Goal: Check status

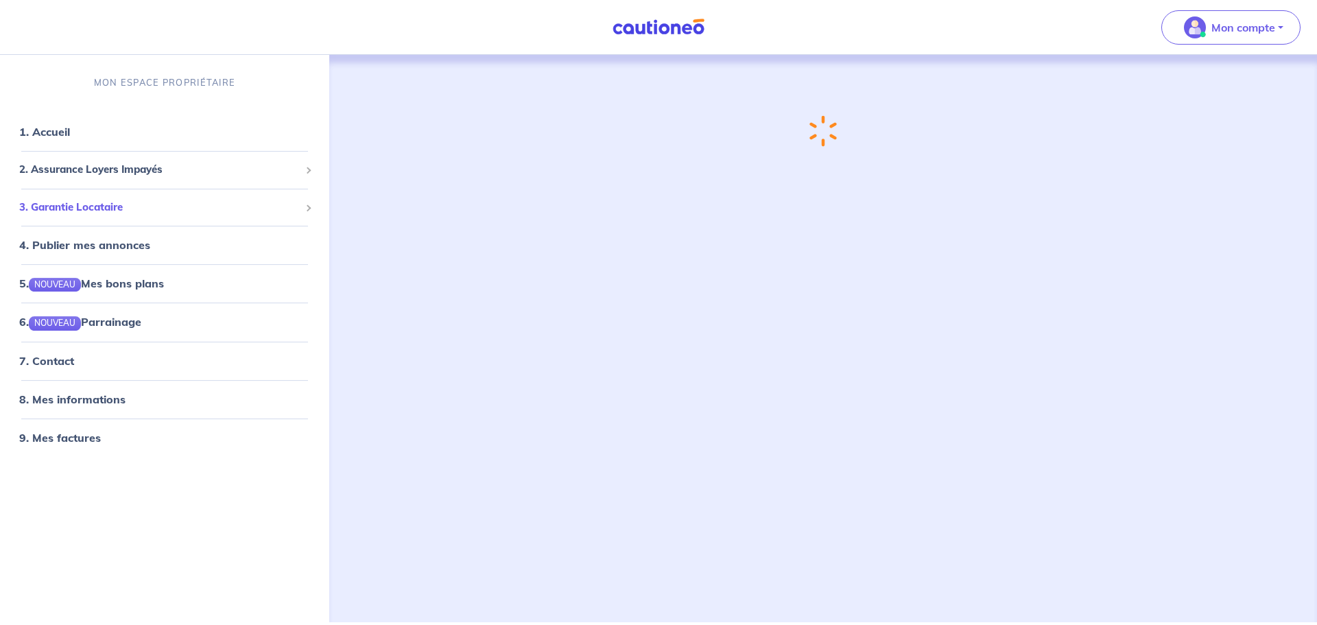
click at [91, 203] on span "3. Garantie Locataire" at bounding box center [159, 208] width 280 height 16
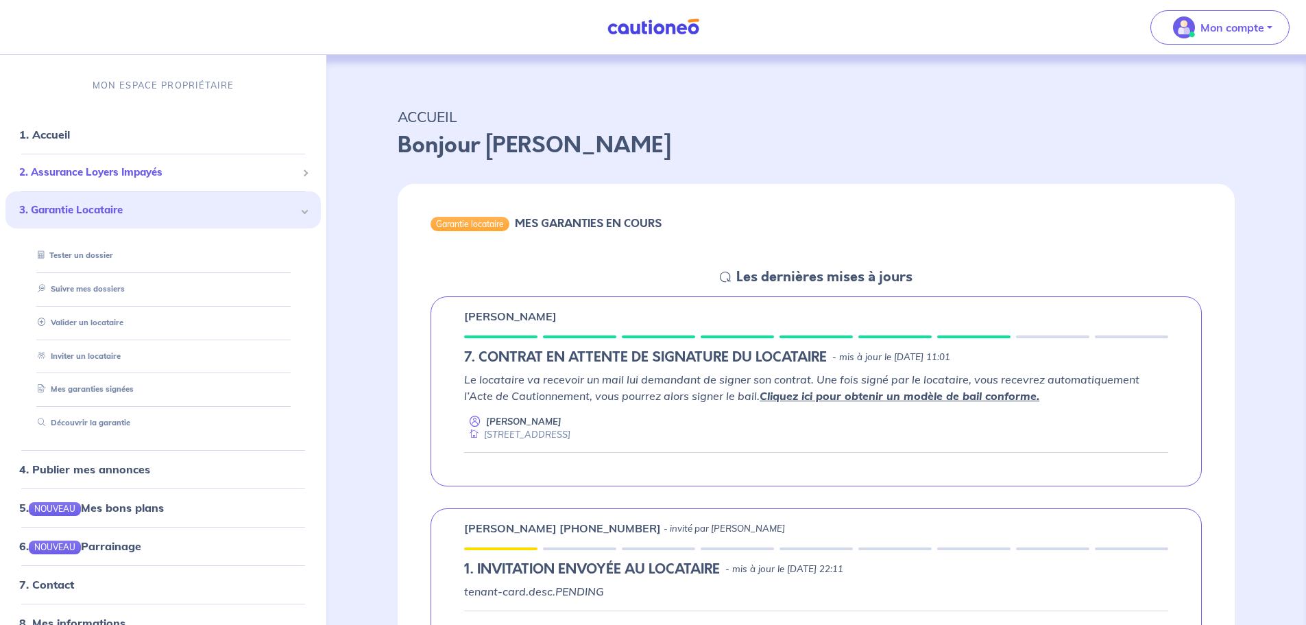
click at [67, 176] on span "2. Assurance Loyers Impayés" at bounding box center [158, 173] width 278 height 16
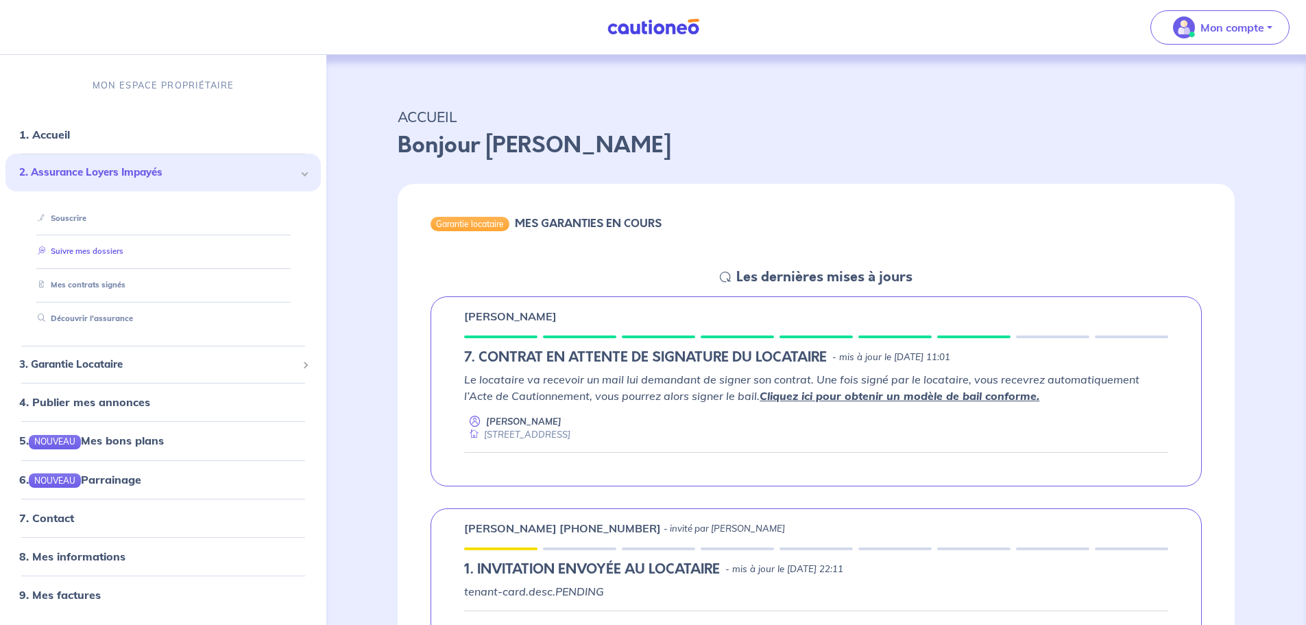
click at [101, 248] on link "Suivre mes dossiers" at bounding box center [77, 252] width 91 height 10
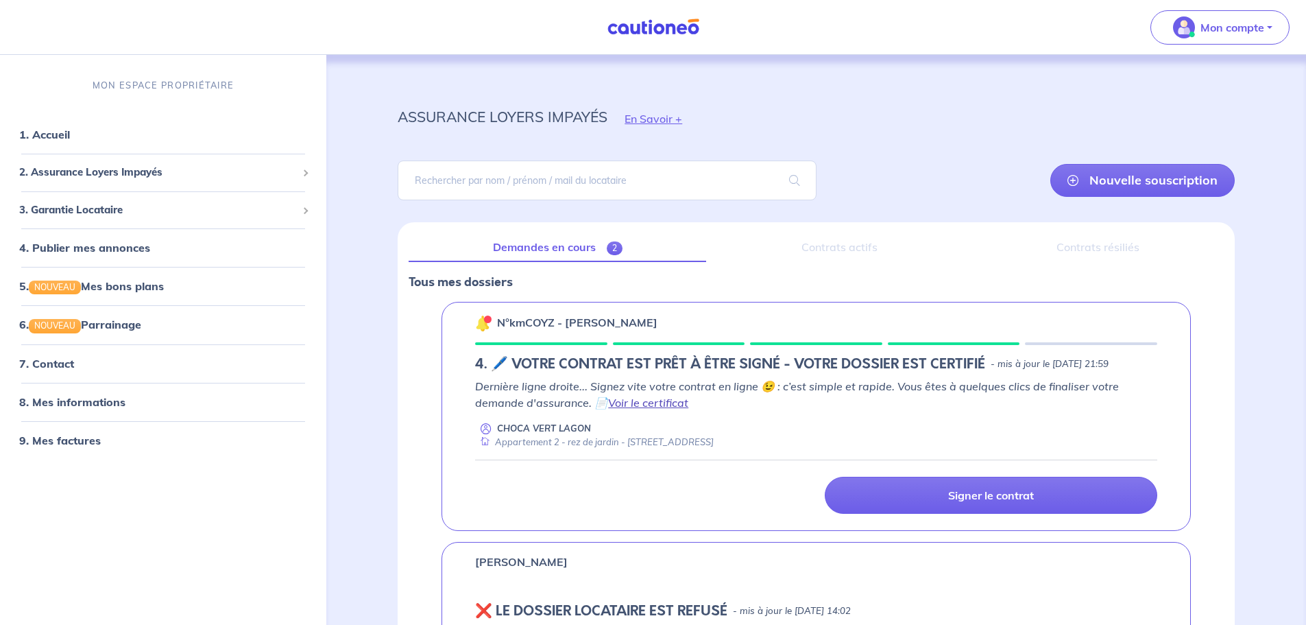
click at [658, 405] on link "Voir le certificat" at bounding box center [648, 403] width 80 height 14
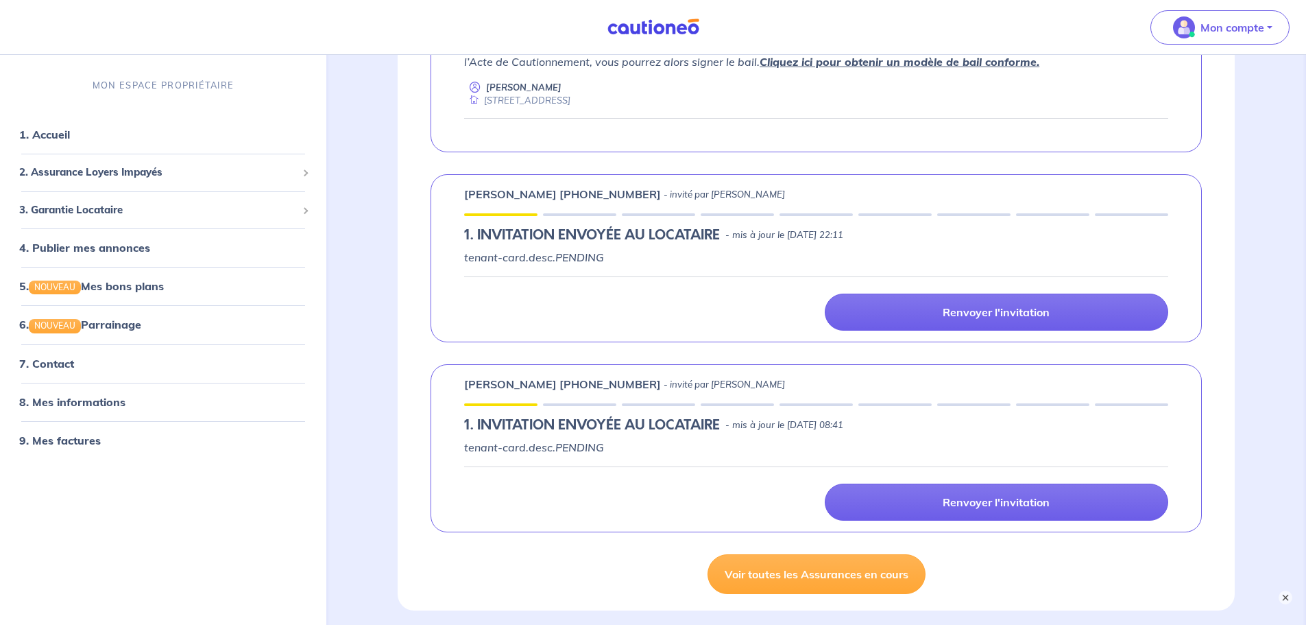
scroll to position [480, 0]
